Goal: Information Seeking & Learning: Find contact information

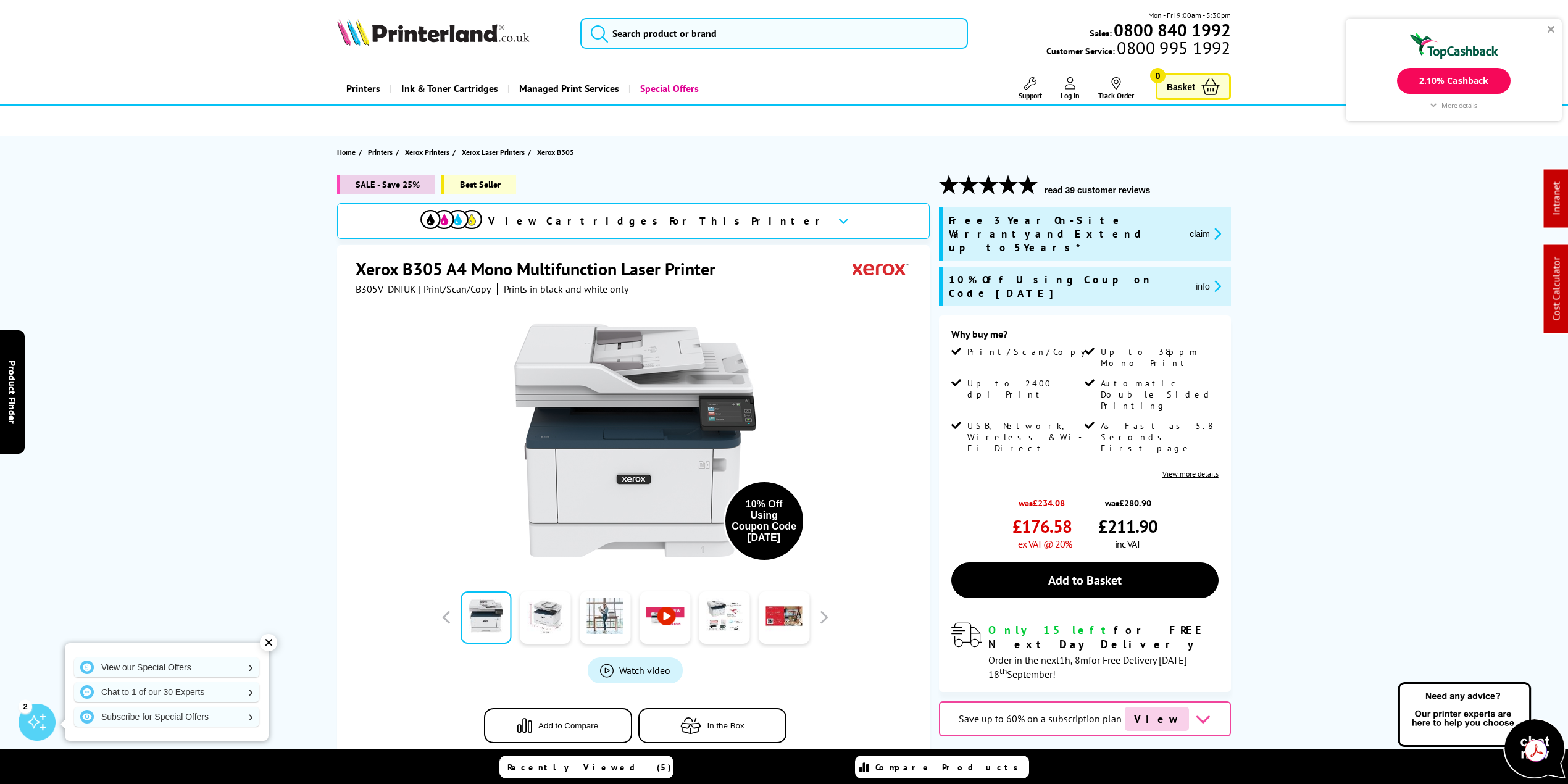
click at [1022, 95] on span "Support" at bounding box center [1030, 96] width 23 height 10
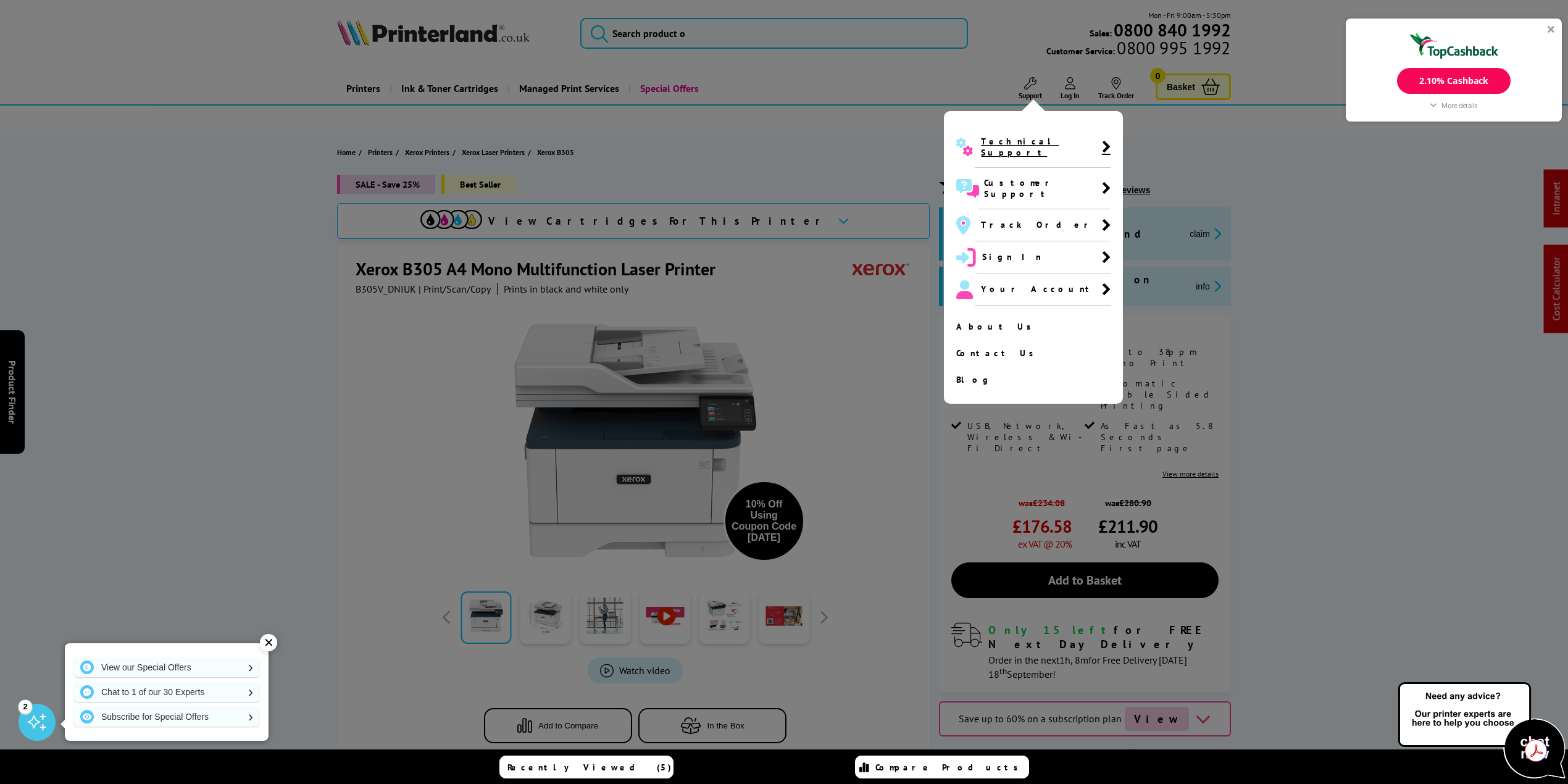
click at [1022, 130] on span "Technical Support" at bounding box center [1042, 147] width 135 height 41
